Goal: Find specific page/section: Find specific page/section

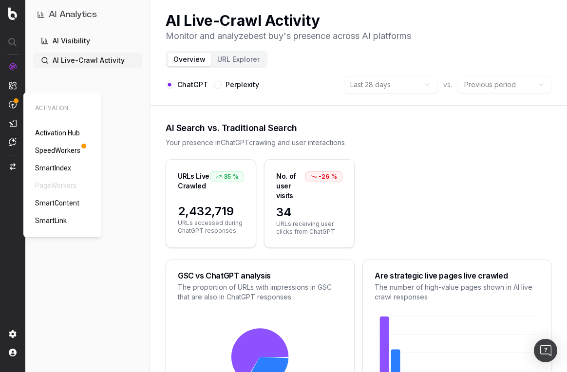
click at [53, 151] on span "SpeedWorkers" at bounding box center [57, 151] width 45 height 8
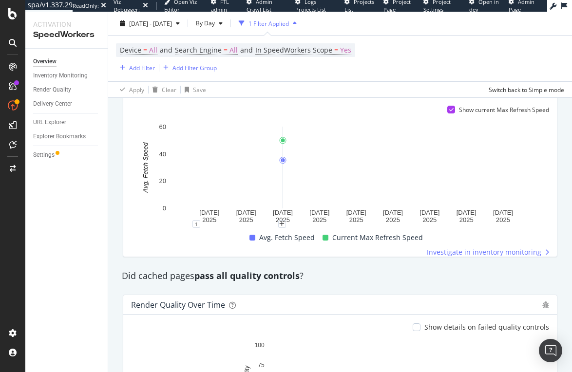
scroll to position [816, 0]
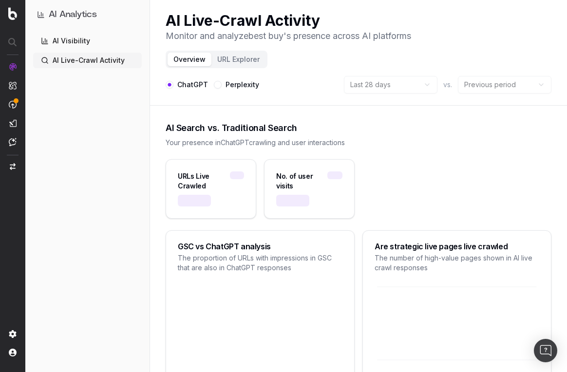
click at [241, 54] on button "URL Explorer" at bounding box center [238, 60] width 54 height 14
